Goal: Navigation & Orientation: Find specific page/section

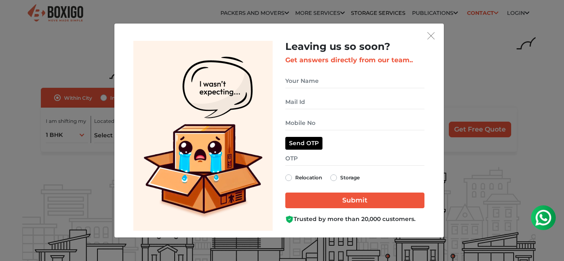
click at [448, 11] on div "Leaving us so soon? Get answers directly from our team.. Relocation Storage" at bounding box center [282, 130] width 564 height 261
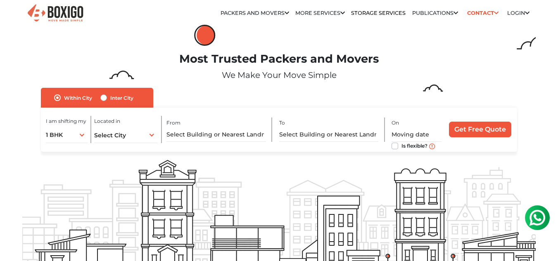
click at [164, 64] on h1 "Most Trusted Packers and Movers" at bounding box center [278, 59] width 513 height 14
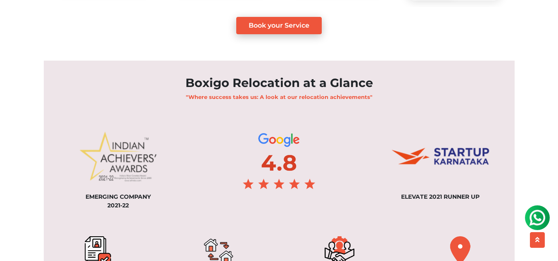
scroll to position [702, 0]
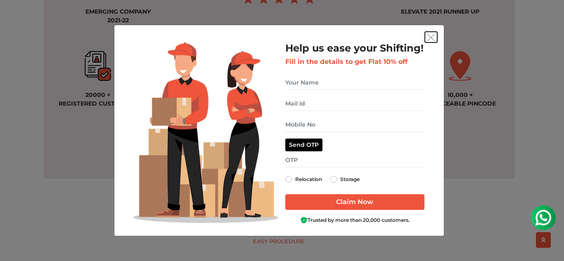
click at [426, 37] on button "get free quote dialog" at bounding box center [431, 37] width 12 height 11
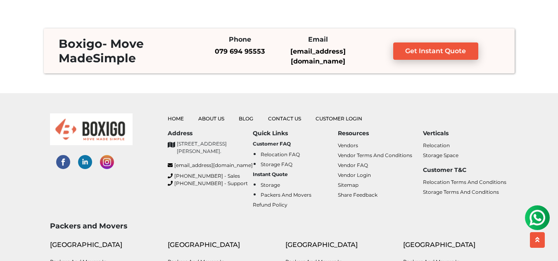
scroll to position [2189, 0]
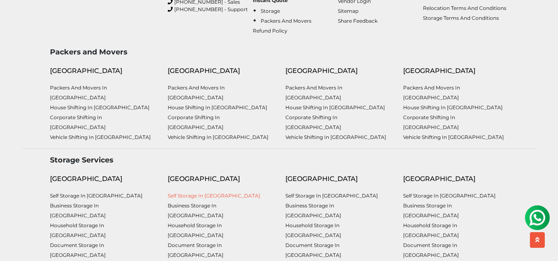
click at [215, 193] on link "Self Storage in [GEOGRAPHIC_DATA]" at bounding box center [214, 196] width 93 height 6
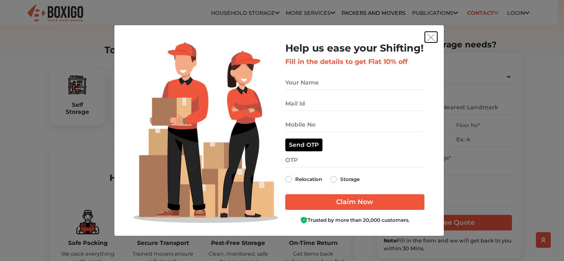
click at [435, 35] on img "get free quote dialog" at bounding box center [431, 37] width 7 height 7
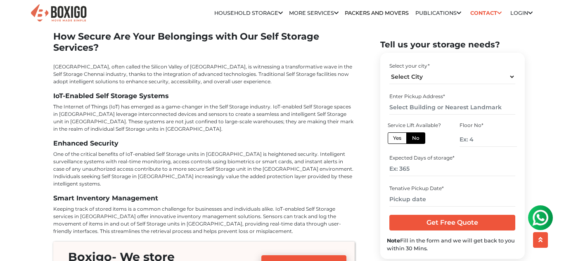
scroll to position [2809, 0]
